Goal: Task Accomplishment & Management: Complete application form

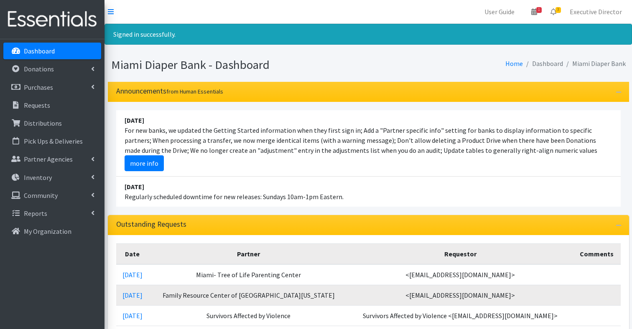
click at [36, 52] on p "Dashboard" at bounding box center [39, 51] width 31 height 8
click at [40, 123] on p "Distributions" at bounding box center [43, 123] width 38 height 8
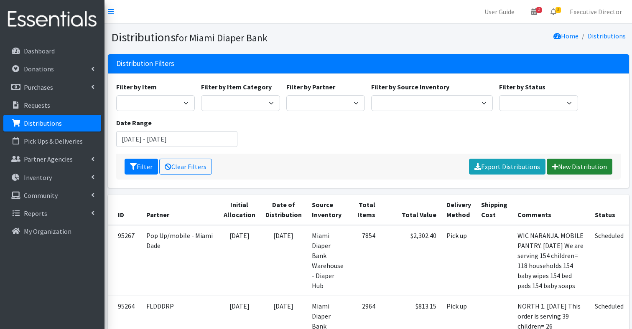
click at [599, 167] on link "New Distribution" at bounding box center [579, 167] width 66 height 16
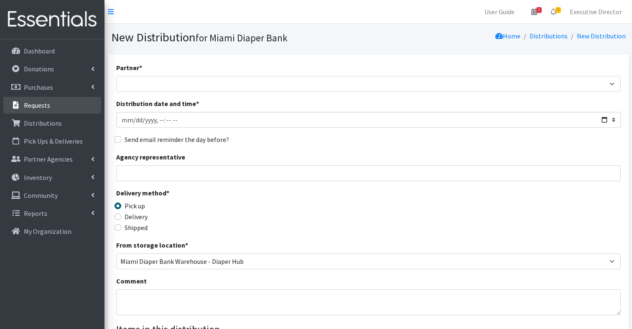
click at [56, 107] on link "Requests" at bounding box center [52, 105] width 98 height 17
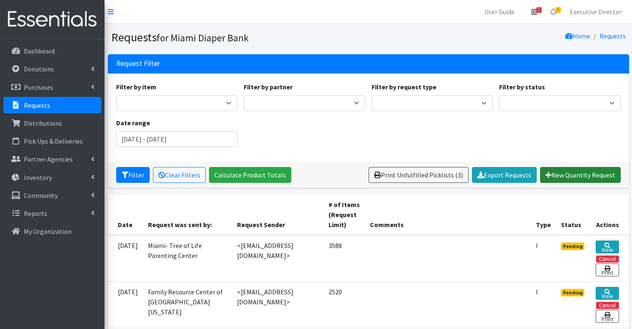
click at [587, 174] on link "New Quantity Request" at bounding box center [580, 175] width 81 height 16
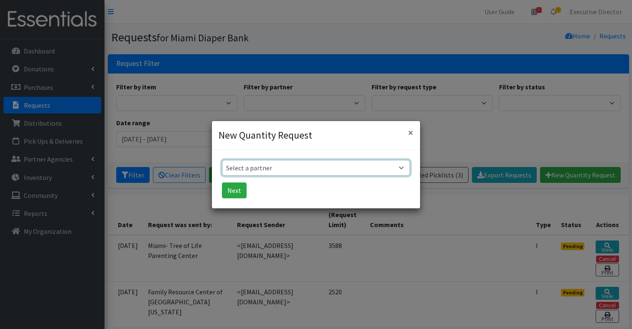
select select "2777"
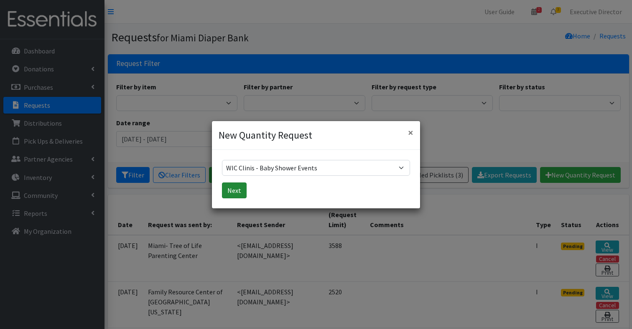
click at [231, 192] on button "Next" at bounding box center [234, 191] width 25 height 16
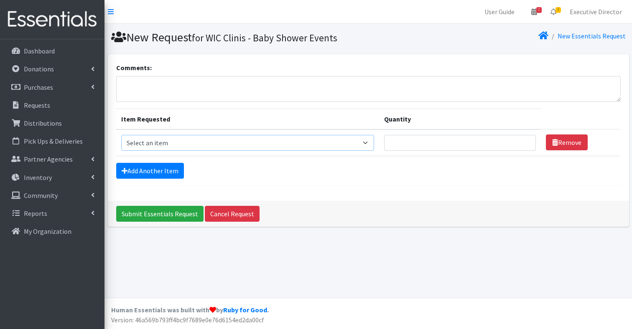
select select "2661"
click at [404, 143] on input "Quantity" at bounding box center [459, 143] width 151 height 16
type input "125"
click at [160, 169] on link "Add Another Item" at bounding box center [150, 171] width 68 height 16
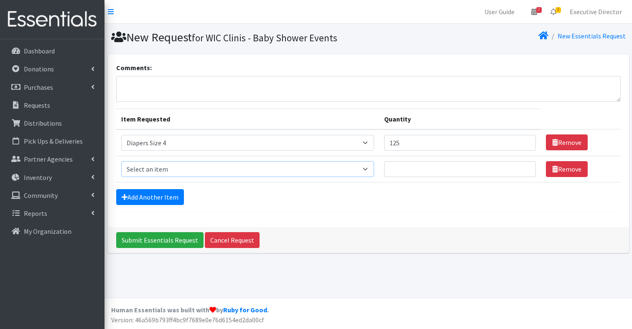
select select "2655"
click at [406, 170] on input "Quantity" at bounding box center [459, 169] width 151 height 16
type input "115"
click at [234, 88] on textarea "Comments:" at bounding box center [368, 89] width 504 height 26
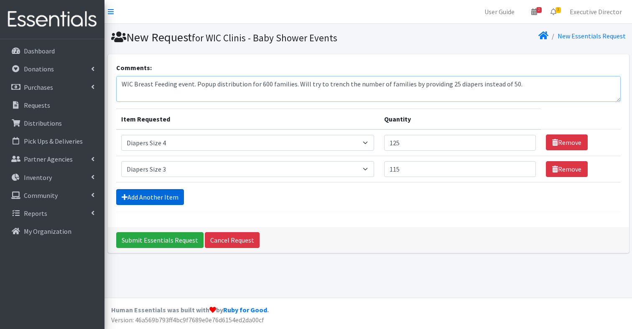
type textarea "WIC Breast Feeding event. Popup distribution for 600 families. Will try to tren…"
click at [149, 200] on link "Add Another Item" at bounding box center [150, 197] width 68 height 16
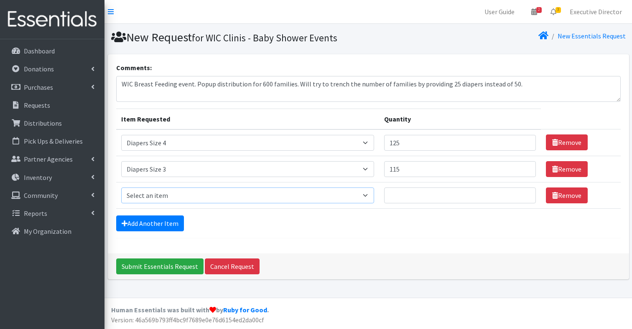
select select "2674"
click at [392, 200] on input "Quantity" at bounding box center [459, 196] width 151 height 16
type input "105"
click at [151, 226] on link "Add Another Item" at bounding box center [150, 224] width 68 height 16
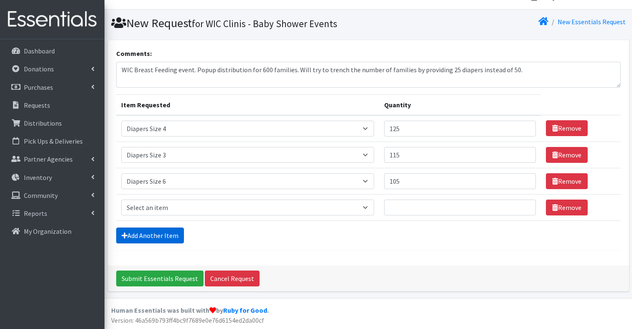
click at [147, 240] on link "Add Another Item" at bounding box center [150, 236] width 68 height 16
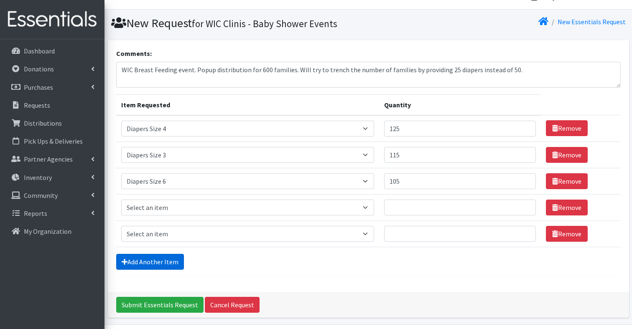
scroll to position [41, 0]
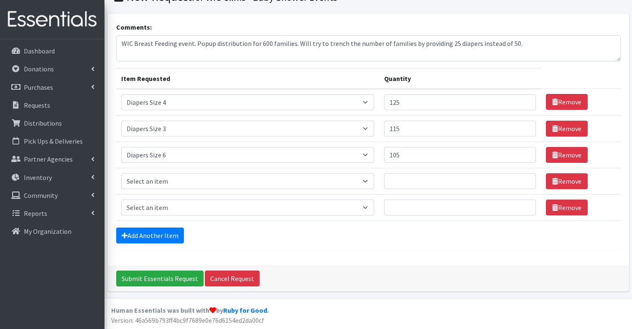
drag, startPoint x: 141, startPoint y: 234, endPoint x: 142, endPoint y: 226, distance: 7.9
click at [141, 234] on link "Add Another Item" at bounding box center [150, 236] width 68 height 16
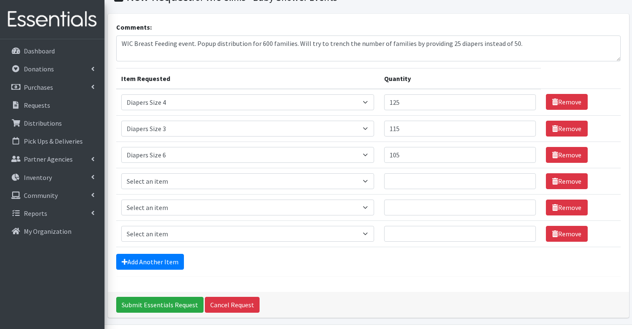
scroll to position [67, 0]
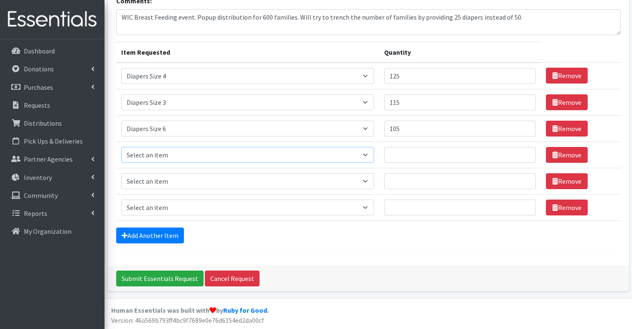
select select "2652"
click at [397, 157] on input "Quantity" at bounding box center [459, 155] width 151 height 16
type input "90"
select select "2665"
click at [405, 182] on input "Quantity" at bounding box center [459, 181] width 151 height 16
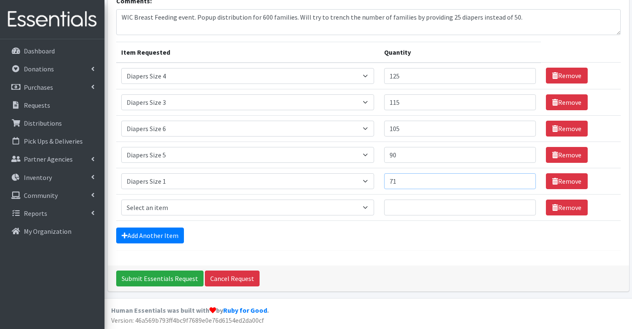
type input "71"
select select "2668"
click at [401, 207] on input "Quantity" at bounding box center [459, 208] width 151 height 16
type input "45"
click at [160, 234] on link "Add Another Item" at bounding box center [150, 236] width 68 height 16
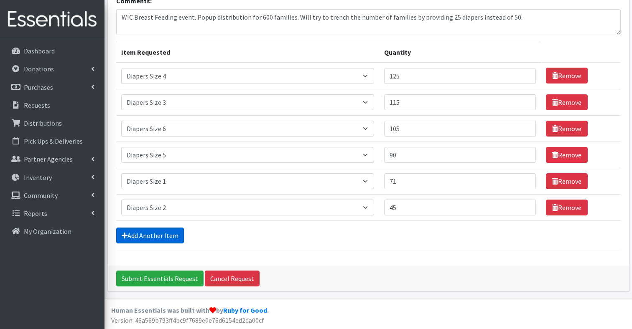
scroll to position [93, 0]
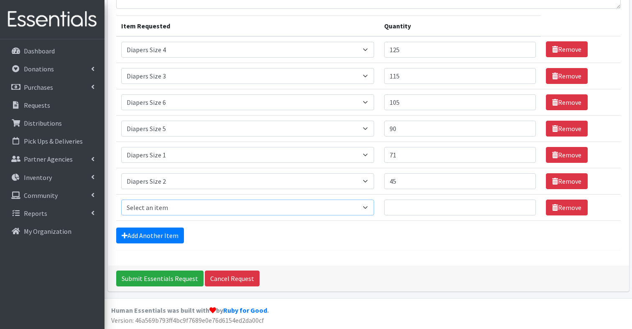
select select "2648"
click at [422, 206] on input "Quantity" at bounding box center [459, 208] width 151 height 16
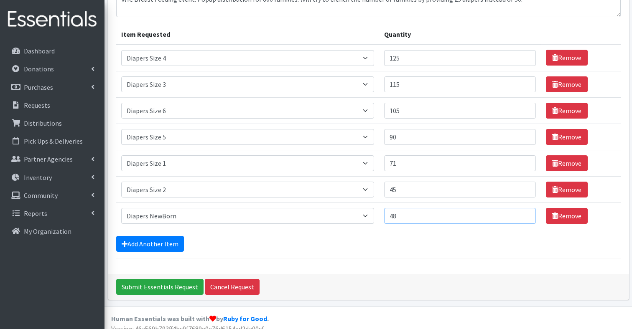
scroll to position [85, 0]
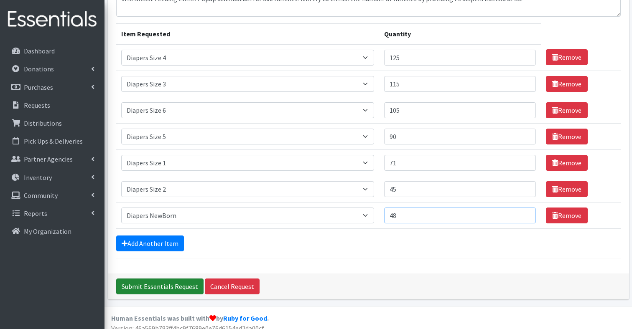
type input "48"
click at [152, 285] on input "Submit Essentials Request" at bounding box center [159, 287] width 87 height 16
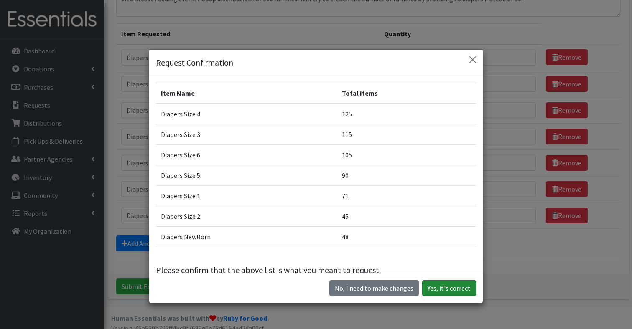
click at [448, 289] on button "Yes, it's correct" at bounding box center [449, 288] width 54 height 16
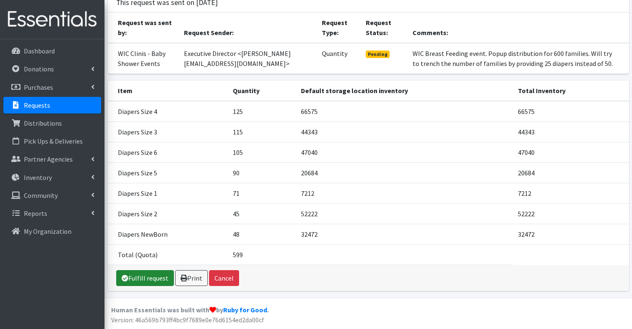
scroll to position [88, 0]
click at [136, 278] on link "Fulfill request" at bounding box center [145, 279] width 58 height 16
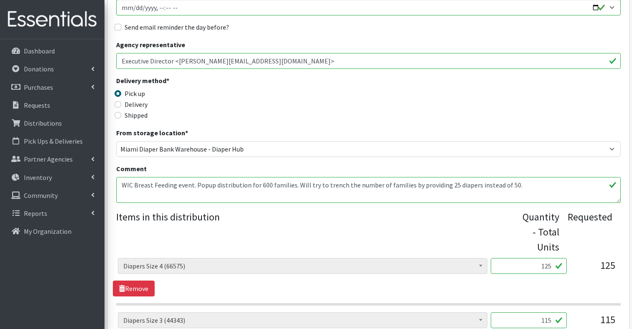
scroll to position [153, 0]
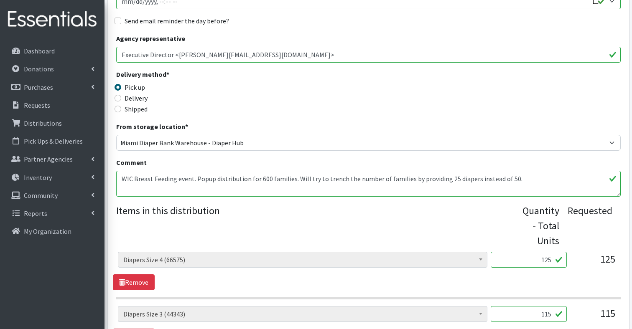
click at [536, 179] on textarea "WIC Breast Feeding event. Popup distribution for 600 families. Will try to tren…" at bounding box center [368, 184] width 504 height 26
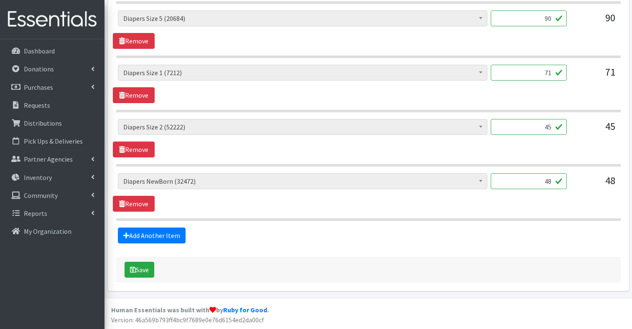
scroll to position [557, 0]
type textarea "WIC Breast Feeding event. Popup distribution for 600 families. Will try to tren…"
click at [47, 108] on p "Requests" at bounding box center [37, 105] width 26 height 8
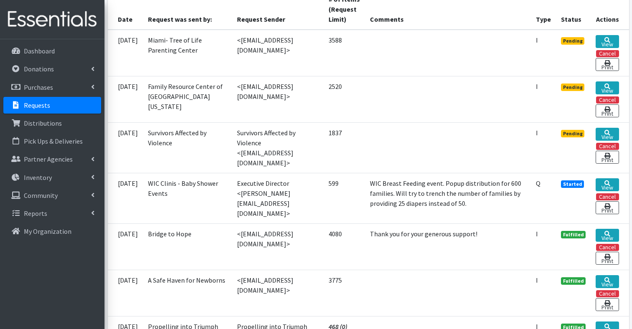
scroll to position [208, 0]
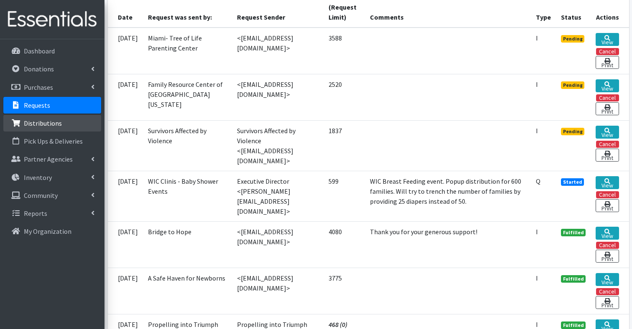
click at [56, 123] on p "Distributions" at bounding box center [43, 123] width 38 height 8
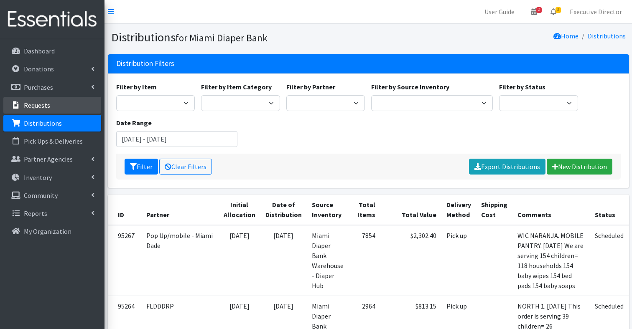
click at [41, 103] on p "Requests" at bounding box center [37, 105] width 26 height 8
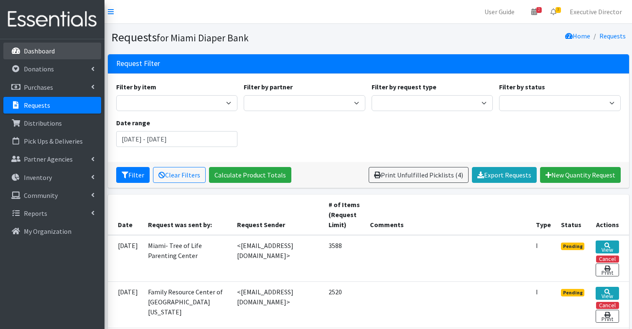
click at [46, 52] on p "Dashboard" at bounding box center [39, 51] width 31 height 8
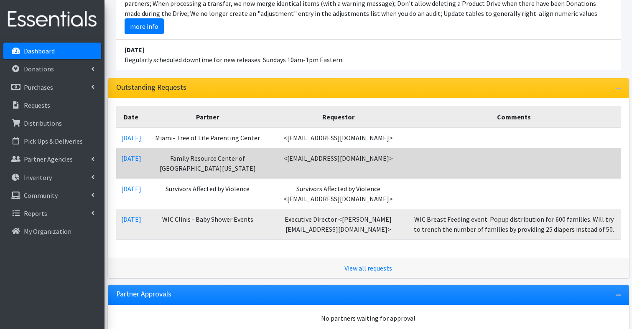
scroll to position [124, 0]
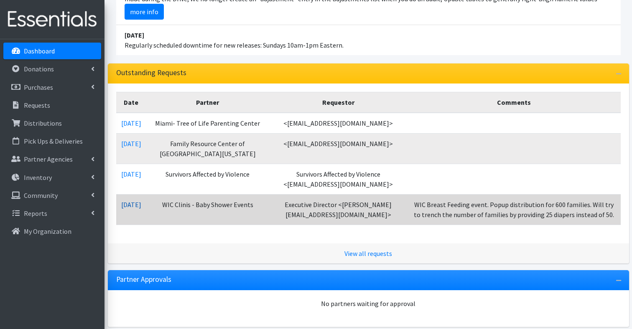
click at [133, 209] on link "[DATE]" at bounding box center [131, 205] width 20 height 8
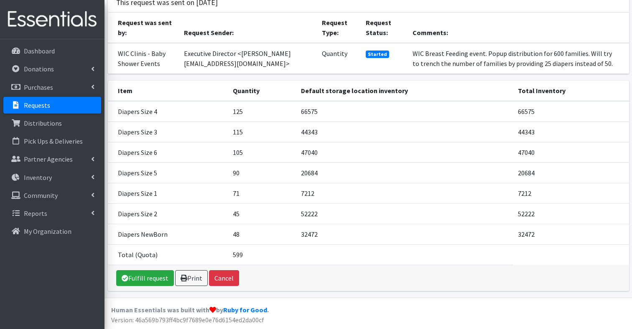
scroll to position [61, 0]
click at [143, 280] on link "Fulfill request" at bounding box center [145, 279] width 58 height 16
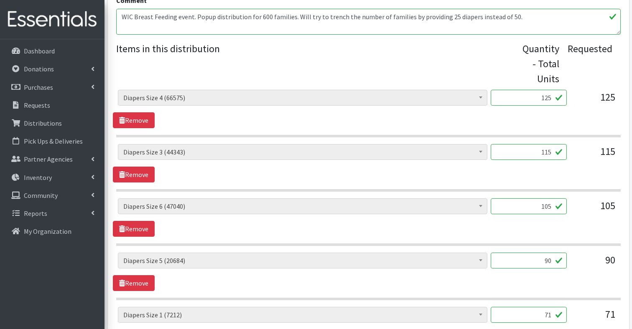
scroll to position [319, 0]
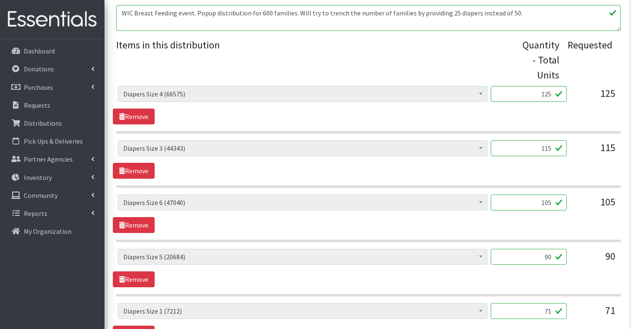
click at [546, 94] on input "125" at bounding box center [528, 94] width 76 height 16
type input "3125"
click at [546, 148] on input "115" at bounding box center [528, 148] width 76 height 16
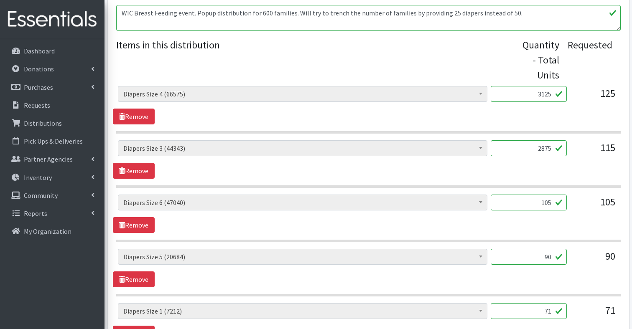
type input "2875"
click at [548, 202] on input "105" at bounding box center [528, 203] width 76 height 16
type input "2625"
click at [548, 259] on input "90" at bounding box center [528, 257] width 76 height 16
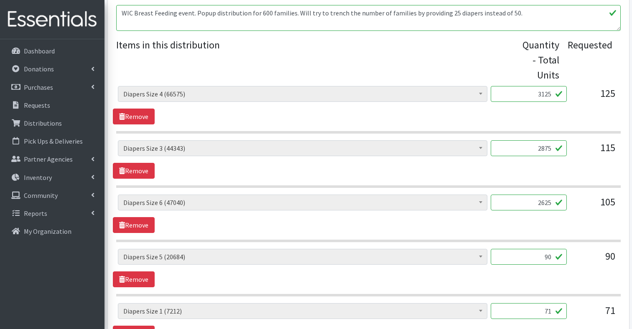
click at [548, 259] on input "90" at bounding box center [528, 257] width 76 height 16
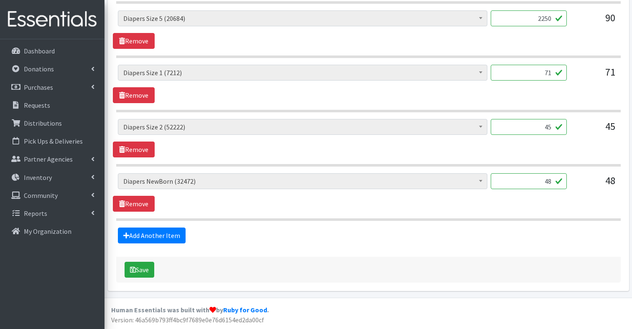
scroll to position [557, 0]
type input "2250"
click at [548, 74] on input "71" at bounding box center [528, 73] width 76 height 16
type input "1800"
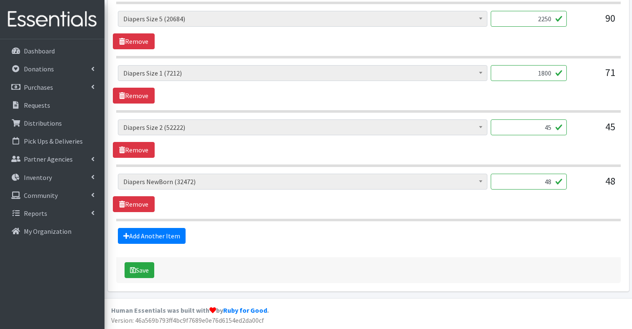
click at [548, 128] on input "45" at bounding box center [528, 127] width 76 height 16
type input "1125"
click at [549, 183] on input "48" at bounding box center [528, 182] width 76 height 16
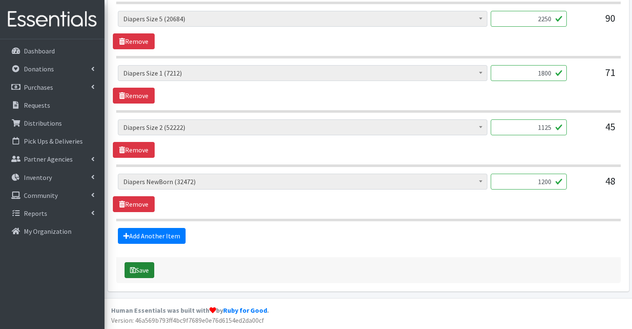
type input "1200"
click at [136, 272] on button "Save" at bounding box center [140, 270] width 30 height 16
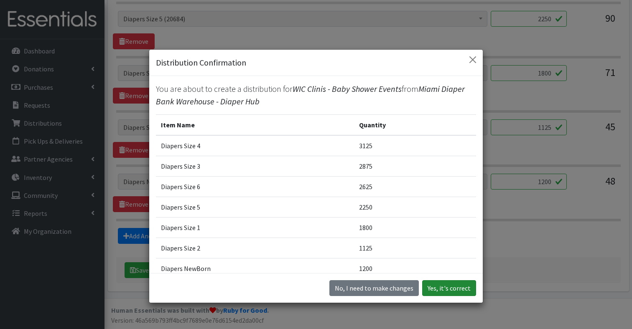
click at [448, 288] on button "Yes, it's correct" at bounding box center [449, 288] width 54 height 16
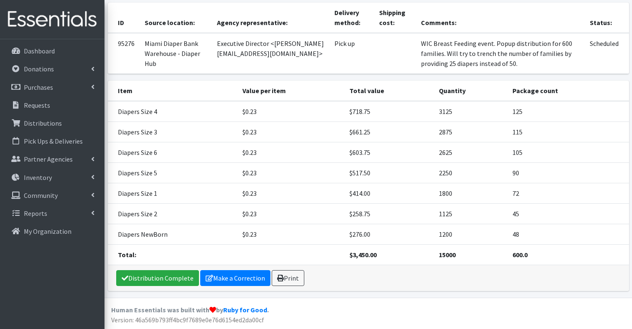
scroll to position [121, 0]
click at [281, 279] on link "Print" at bounding box center [288, 279] width 33 height 16
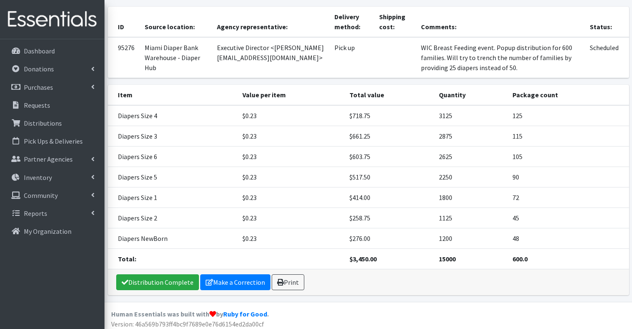
scroll to position [113, 0]
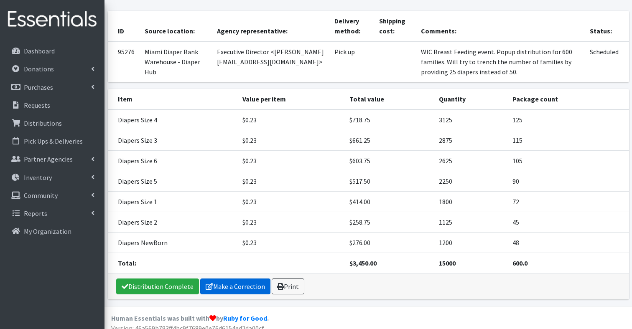
click at [239, 287] on link "Make a Correction" at bounding box center [235, 287] width 70 height 16
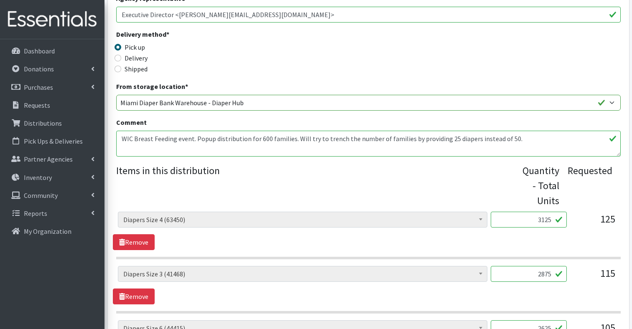
scroll to position [167, 0]
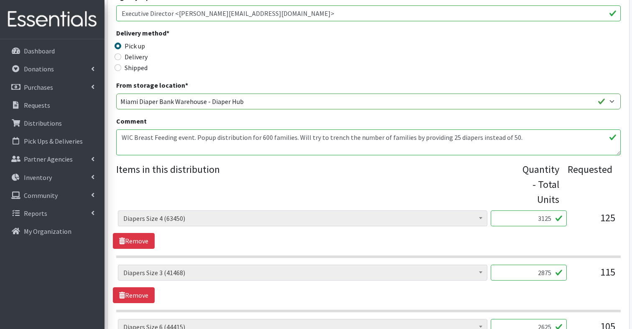
click at [322, 137] on textarea "WIC Breast Feeding event. Popup distribution for 600 families. Will try to tren…" at bounding box center [368, 143] width 504 height 26
click at [336, 146] on textarea "WIC Breast Feeding event. Popup distribution for 600 families. Will try to tren…" at bounding box center [368, 143] width 504 height 26
click at [335, 138] on textarea "WIC Breast Feeding event. Popup distribution for 600 families. Will try to tren…" at bounding box center [368, 143] width 504 height 26
click at [539, 138] on textarea "WIC Breast Feeding event. Popup distribution for 600 families. Will try to tren…" at bounding box center [368, 143] width 504 height 26
paste textarea "Size 4 (21.1%), Size 3 (19.6%), Size 6 (17.2%), Size 5 (14.2%), Size 1 (12.3%),…"
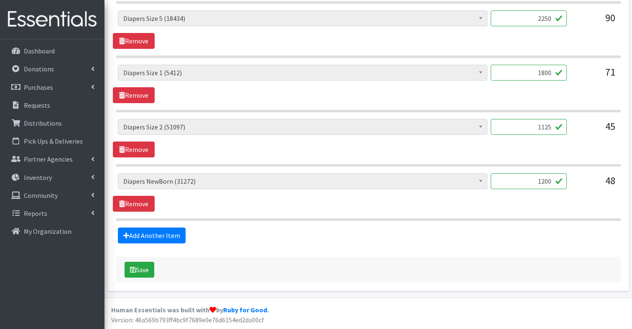
scroll to position [529, 0]
type textarea "WIC Breast Feeding event. Popup distribution for 600 families. Will try to stre…"
click at [144, 273] on button "Save" at bounding box center [140, 270] width 30 height 16
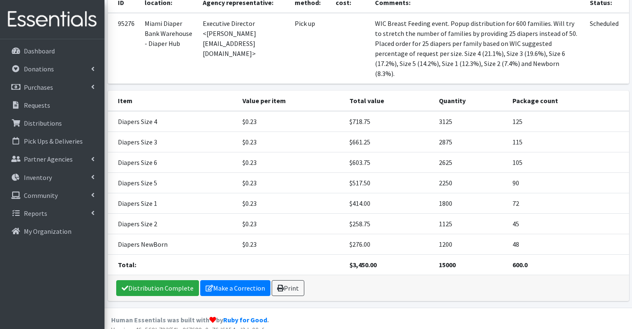
scroll to position [141, 0]
drag, startPoint x: 56, startPoint y: 49, endPoint x: 61, endPoint y: 51, distance: 5.3
click at [57, 49] on link "Dashboard" at bounding box center [52, 51] width 98 height 17
